Goal: Transaction & Acquisition: Purchase product/service

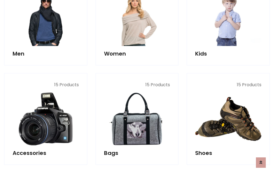
scroll to position [183, 0]
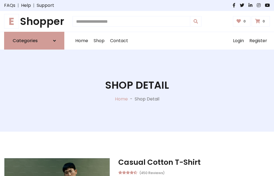
click at [34, 21] on h1 "E Shopper" at bounding box center [34, 21] width 60 height 12
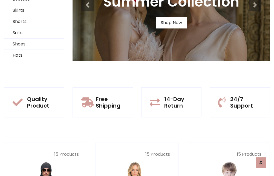
scroll to position [53, 0]
